Goal: Use online tool/utility: Utilize a website feature to perform a specific function

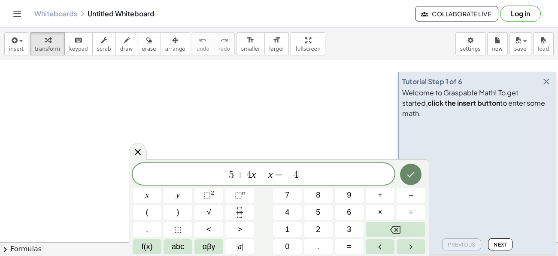
click at [402, 173] on button "Done" at bounding box center [410, 174] width 21 height 21
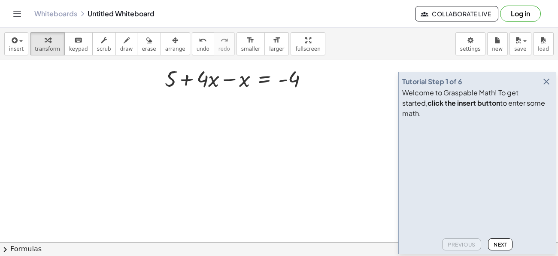
scroll to position [38, 0]
click at [120, 46] on span "draw" at bounding box center [126, 49] width 13 height 6
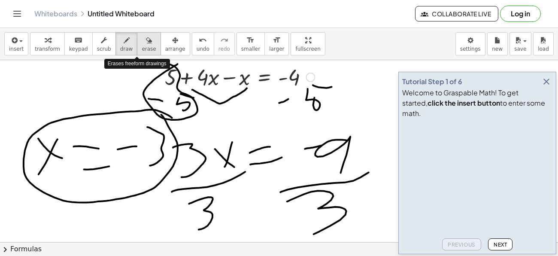
click at [142, 44] on div "button" at bounding box center [149, 40] width 14 height 10
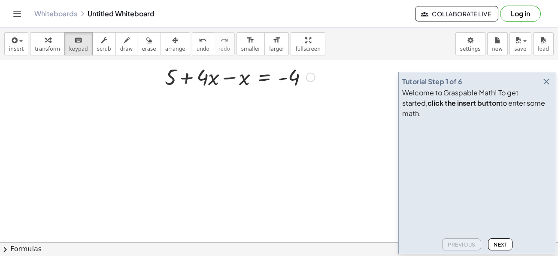
click at [311, 78] on div at bounding box center [310, 77] width 9 height 9
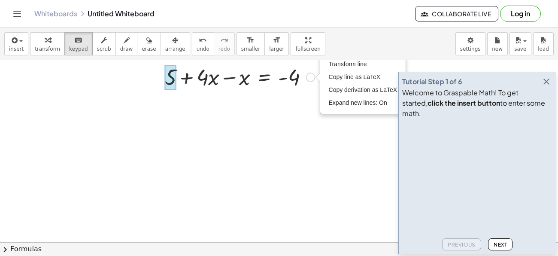
click at [167, 81] on div at bounding box center [171, 77] width 12 height 25
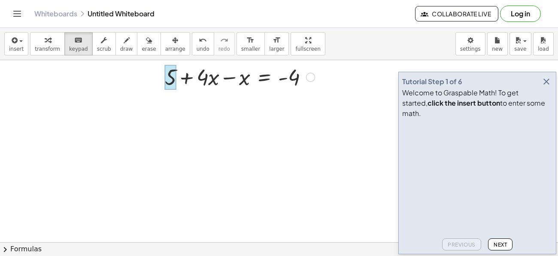
click at [167, 81] on div at bounding box center [171, 77] width 12 height 25
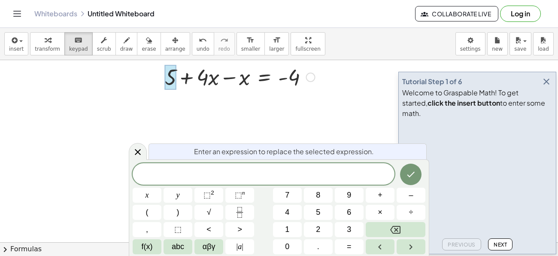
click at [182, 76] on div at bounding box center [240, 76] width 159 height 29
click at [185, 77] on div at bounding box center [240, 76] width 159 height 29
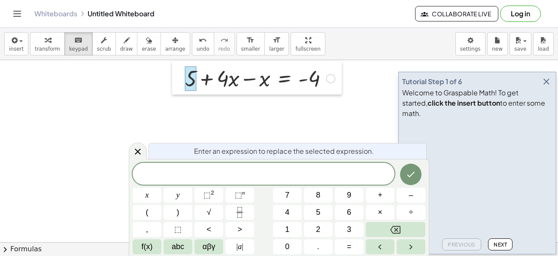
drag, startPoint x: 164, startPoint y: 75, endPoint x: 184, endPoint y: 77, distance: 20.3
click at [184, 77] on div at bounding box center [178, 77] width 13 height 33
click at [413, 232] on button "Backspace" at bounding box center [396, 229] width 60 height 15
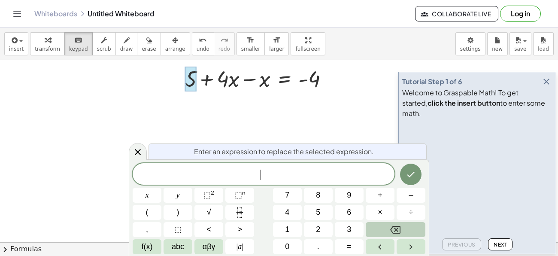
click at [413, 232] on button "Backspace" at bounding box center [396, 229] width 60 height 15
click at [314, 79] on div at bounding box center [260, 78] width 159 height 29
drag, startPoint x: 332, startPoint y: 81, endPoint x: 340, endPoint y: 122, distance: 41.4
click at [340, 122] on div "+ 5 + · 4 · x − x = - 4 Fix a mistake Transform line Copy line as LaTeX Copy de…" at bounding box center [279, 232] width 558 height 420
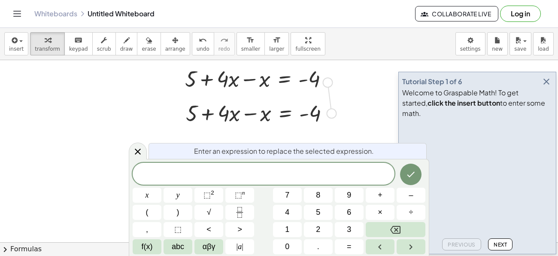
drag, startPoint x: 331, startPoint y: 114, endPoint x: 325, endPoint y: 79, distance: 35.7
click at [325, 79] on div "+ 5 + · 4 · x − x = - 4 Fix a mistake Transform line Copy line as LaTeX Copy de…" at bounding box center [279, 232] width 558 height 420
click at [317, 118] on div at bounding box center [261, 112] width 159 height 29
click at [192, 45] on button "undo undo" at bounding box center [203, 43] width 22 height 23
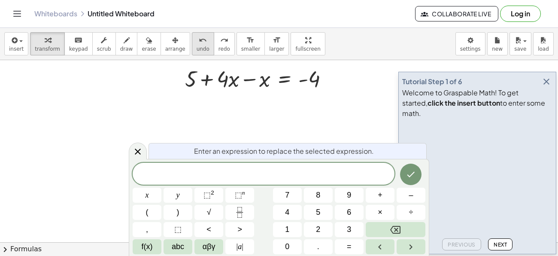
click at [192, 45] on button "undo undo" at bounding box center [203, 43] width 22 height 23
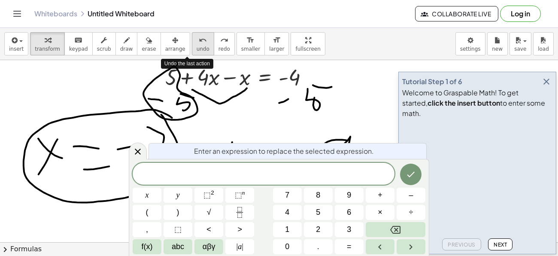
click at [192, 45] on button "undo undo" at bounding box center [203, 43] width 22 height 23
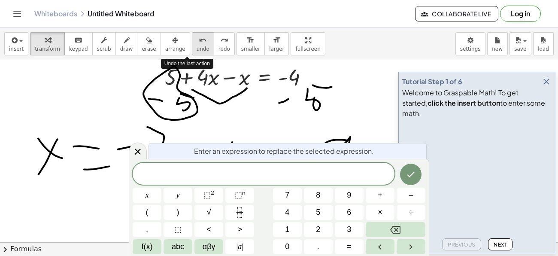
click at [192, 45] on button "undo undo" at bounding box center [203, 43] width 22 height 23
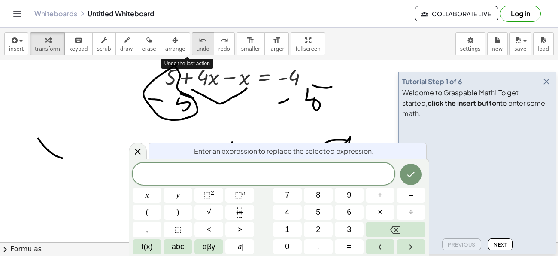
click at [192, 45] on button "undo undo" at bounding box center [203, 43] width 22 height 23
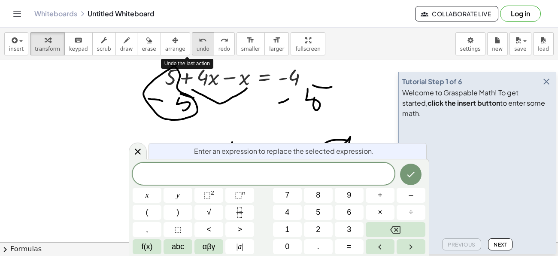
click at [192, 45] on button "undo undo" at bounding box center [203, 43] width 22 height 23
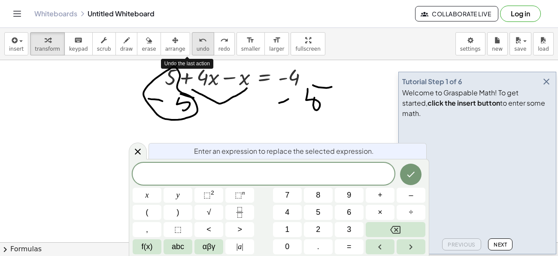
click at [192, 45] on button "undo undo" at bounding box center [203, 43] width 22 height 23
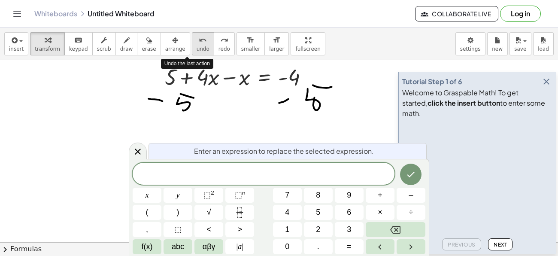
click at [192, 45] on button "undo undo" at bounding box center [203, 43] width 22 height 23
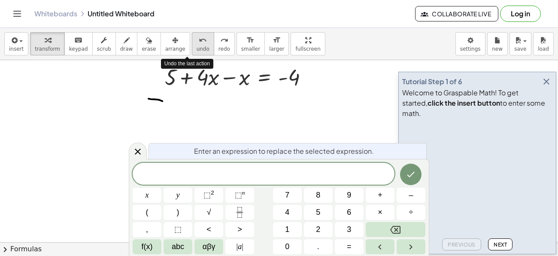
click at [192, 45] on button "undo undo" at bounding box center [203, 43] width 22 height 23
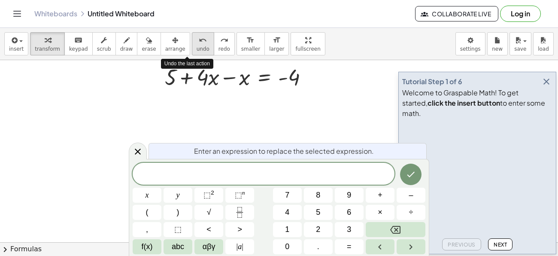
click at [192, 45] on button "undo undo" at bounding box center [203, 43] width 22 height 23
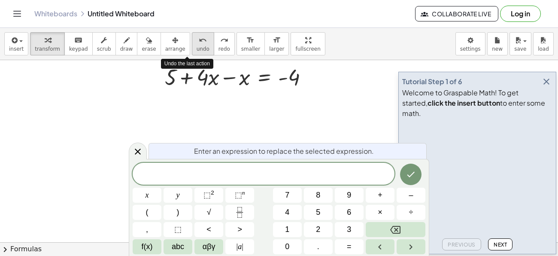
click at [192, 45] on button "undo undo" at bounding box center [203, 43] width 22 height 23
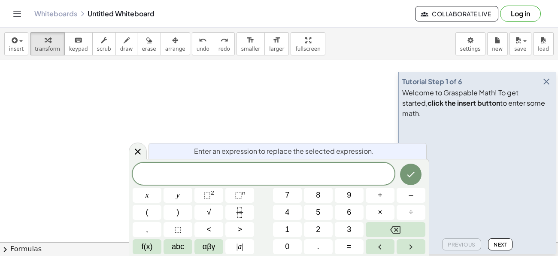
scroll to position [4299, 0]
click at [233, 181] on div "​" at bounding box center [264, 173] width 262 height 21
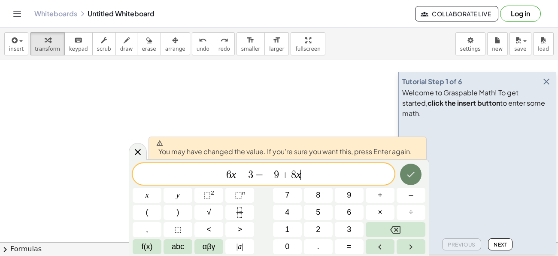
click at [408, 173] on icon "Done" at bounding box center [411, 174] width 10 height 10
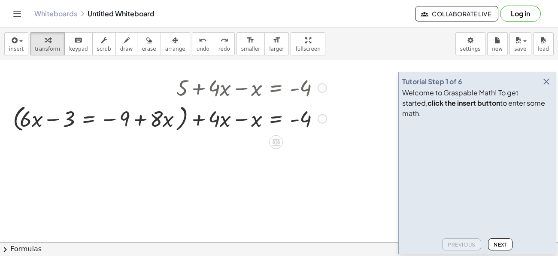
scroll to position [8, 0]
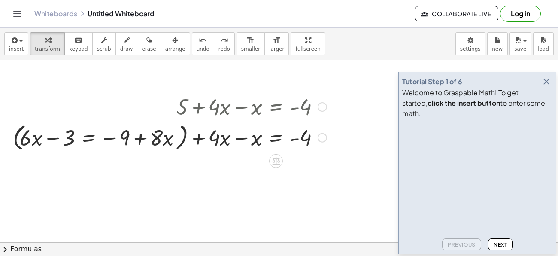
click at [236, 110] on div at bounding box center [170, 105] width 323 height 29
click at [278, 162] on icon at bounding box center [276, 161] width 8 height 7
click at [279, 160] on div "×" at bounding box center [276, 161] width 14 height 14
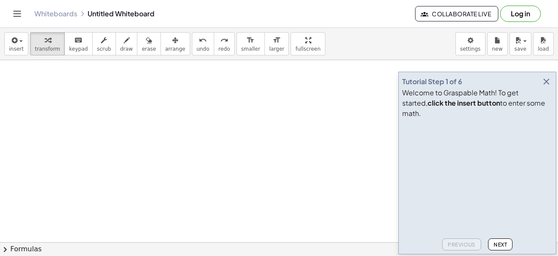
scroll to position [591, 0]
click at [77, 43] on div "keyboard" at bounding box center [78, 40] width 19 height 10
click at [43, 46] on span "transform" at bounding box center [47, 49] width 25 height 6
click at [543, 87] on icon "button" at bounding box center [547, 81] width 10 height 10
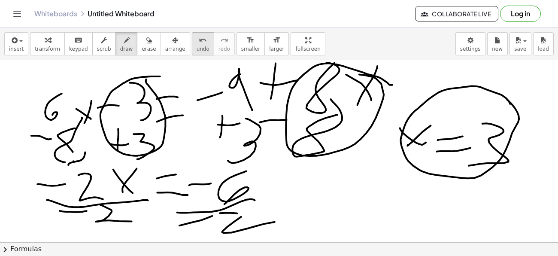
click at [197, 35] on div "undo" at bounding box center [203, 40] width 13 height 10
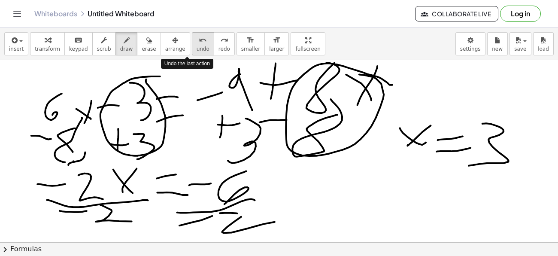
click at [197, 35] on div "undo" at bounding box center [203, 40] width 13 height 10
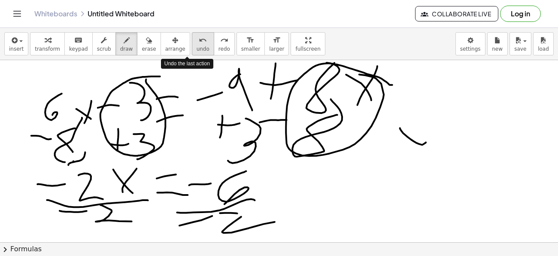
click at [197, 35] on div "undo" at bounding box center [203, 40] width 13 height 10
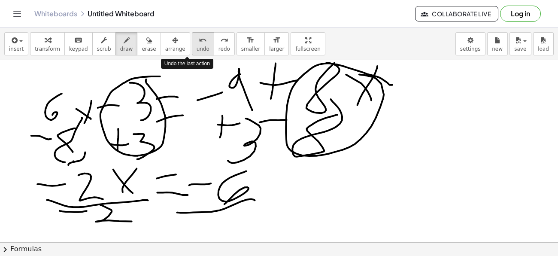
click at [197, 35] on div "undo" at bounding box center [203, 40] width 13 height 10
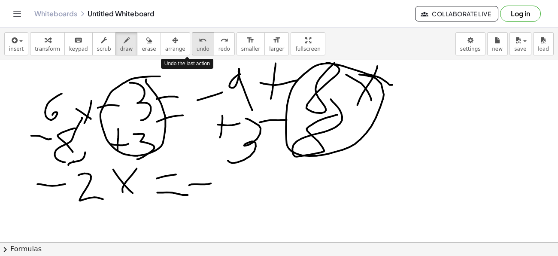
click at [197, 35] on div "undo" at bounding box center [203, 40] width 13 height 10
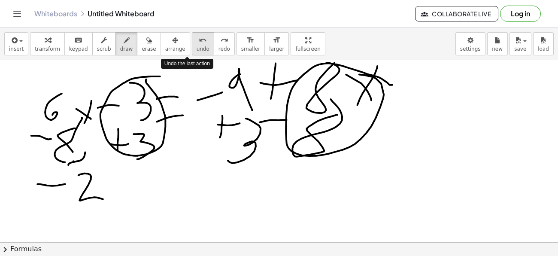
click at [197, 35] on div "undo" at bounding box center [203, 40] width 13 height 10
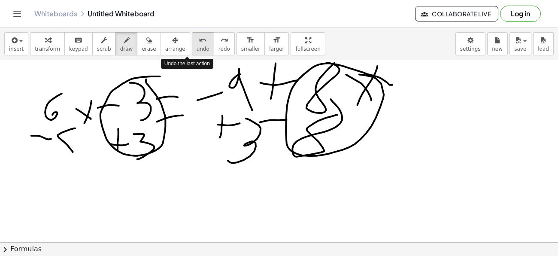
click at [197, 35] on div "undo" at bounding box center [203, 40] width 13 height 10
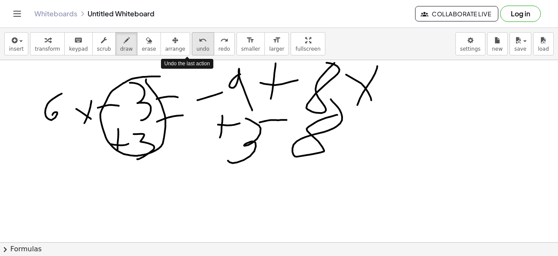
click at [197, 35] on div "undo" at bounding box center [203, 40] width 13 height 10
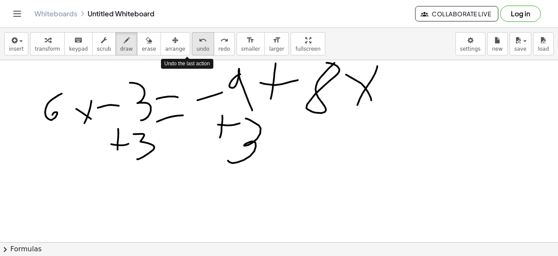
click at [197, 35] on div "undo" at bounding box center [203, 40] width 13 height 10
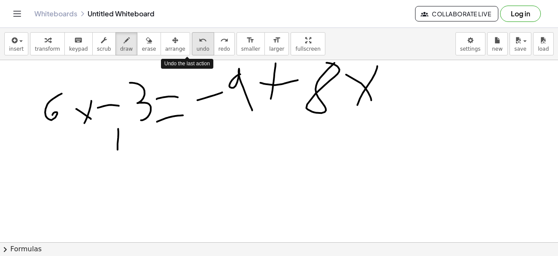
click at [197, 35] on div "undo" at bounding box center [203, 40] width 13 height 10
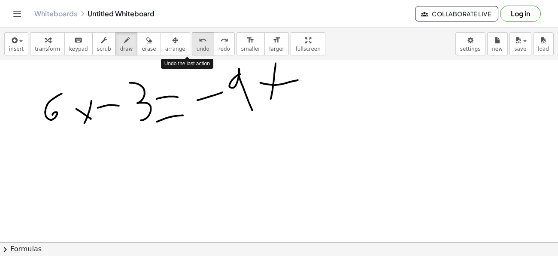
click at [197, 35] on div "undo" at bounding box center [203, 40] width 13 height 10
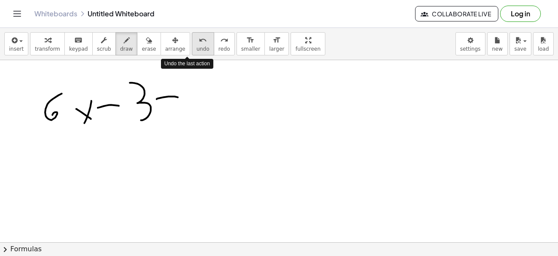
click at [197, 35] on div "undo" at bounding box center [203, 40] width 13 height 10
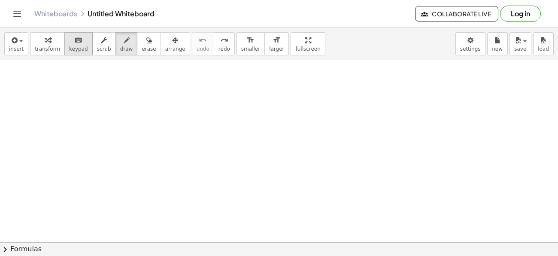
click at [78, 41] on div "keyboard" at bounding box center [78, 40] width 19 height 10
click at [45, 33] on button "transform" at bounding box center [47, 43] width 35 height 23
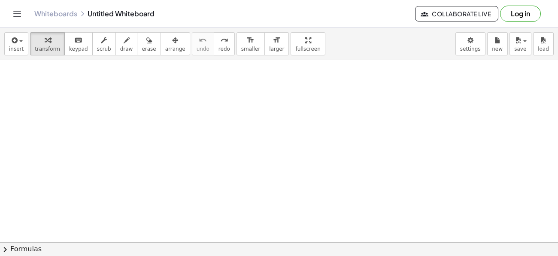
click at [155, 121] on div at bounding box center [279, 242] width 558 height 364
